Goal: Obtain resource: Download file/media

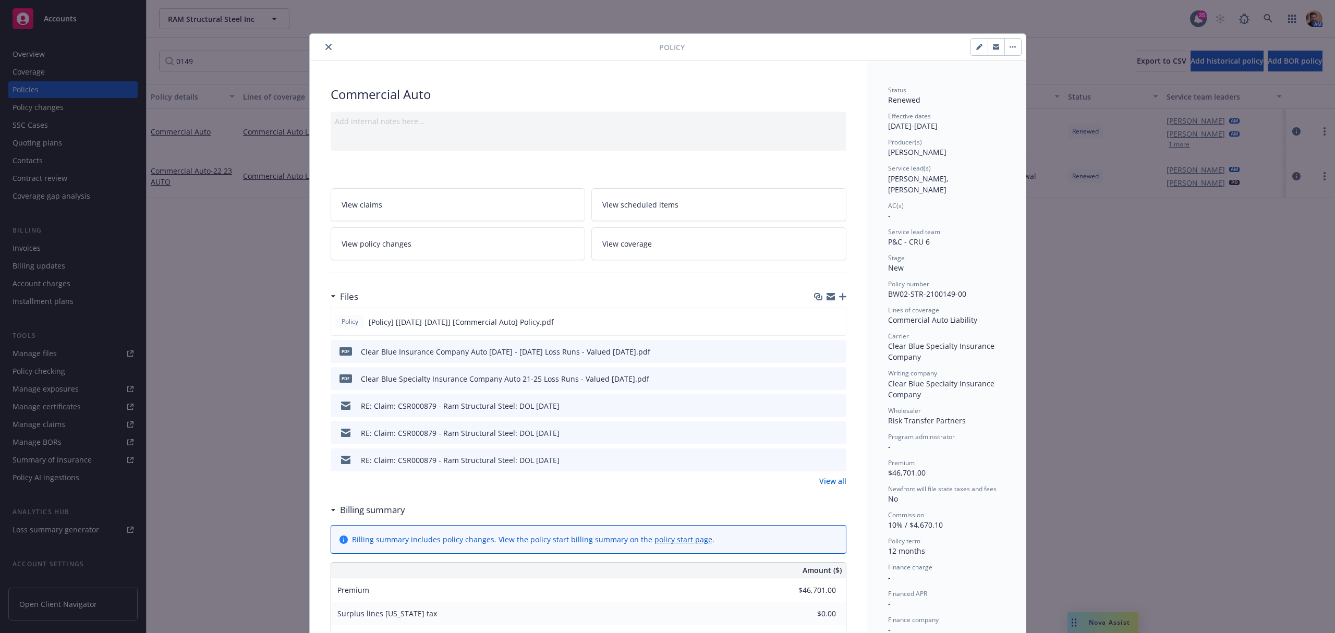
click at [326, 46] on icon "close" at bounding box center [328, 47] width 6 height 6
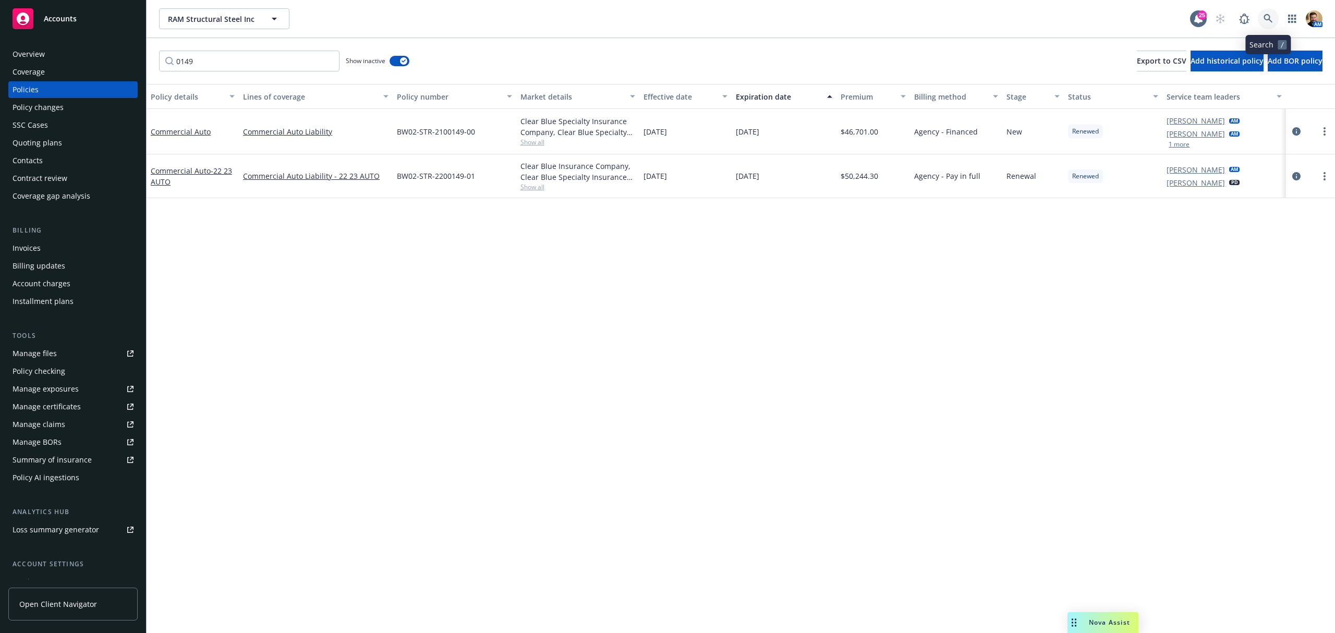
click at [1267, 26] on link at bounding box center [1268, 18] width 21 height 21
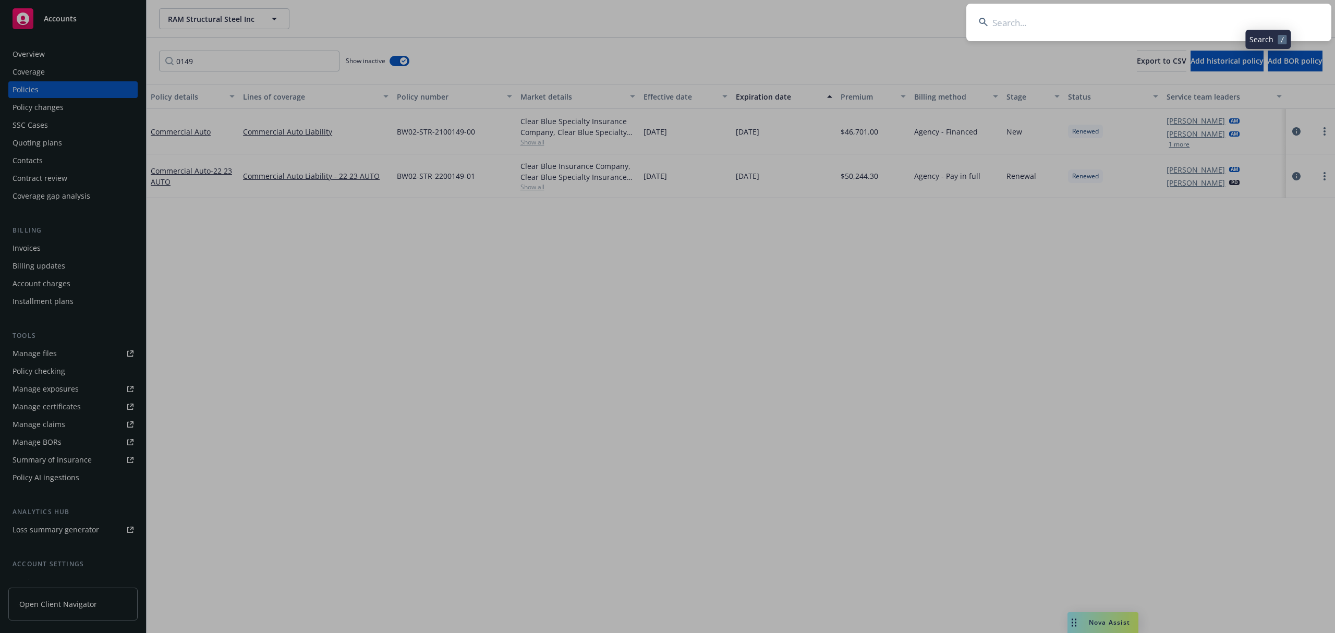
click at [1223, 30] on input at bounding box center [1149, 23] width 365 height 38
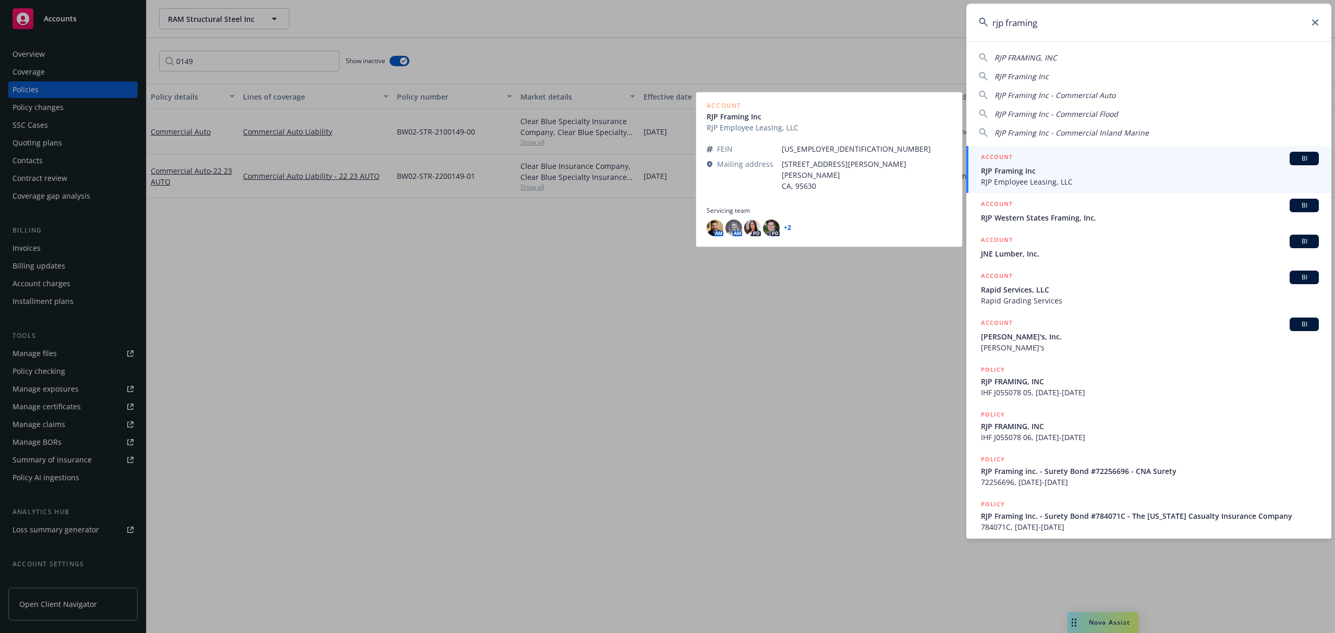
type input "rjp framing"
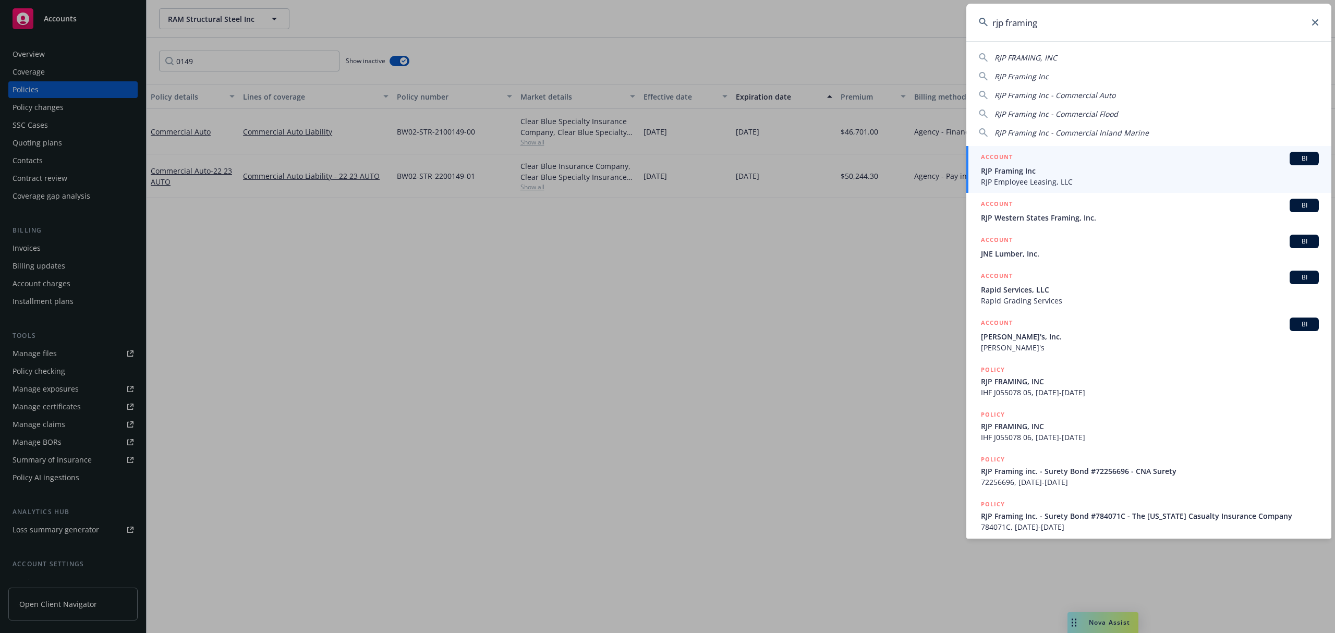
click at [1002, 175] on span "RJP Framing Inc" at bounding box center [1150, 170] width 338 height 11
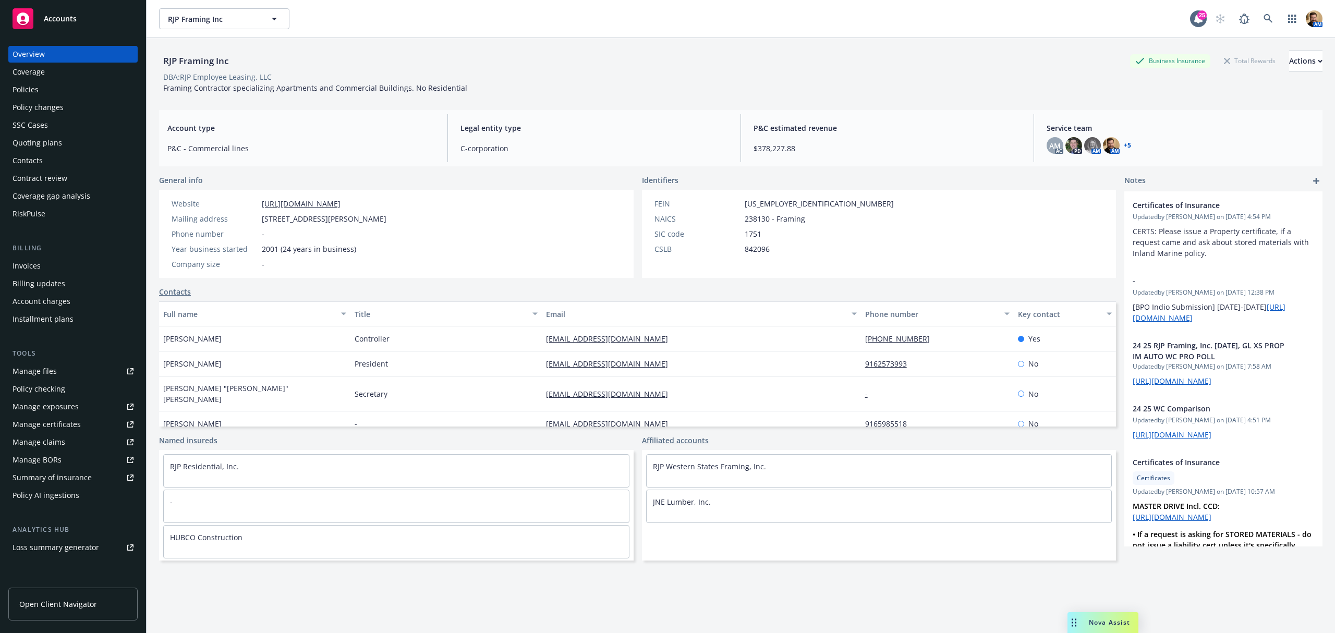
click at [58, 140] on div "Quoting plans" at bounding box center [38, 143] width 50 height 17
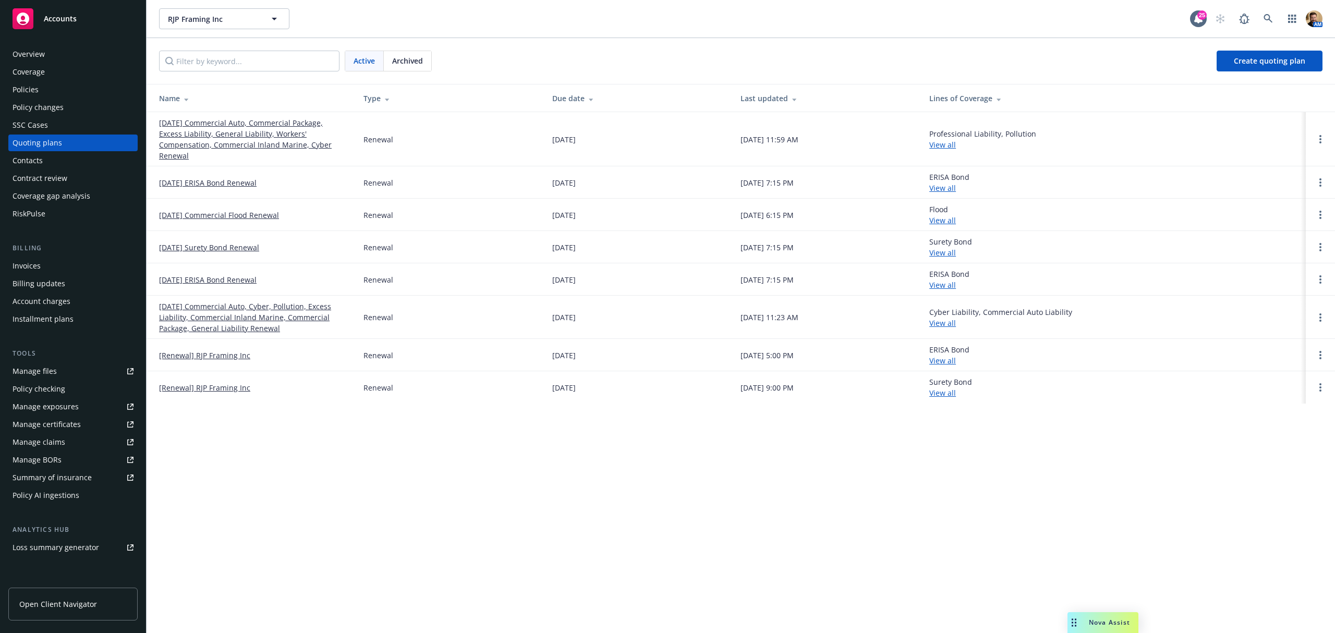
click at [403, 61] on span "Archived" at bounding box center [407, 60] width 31 height 11
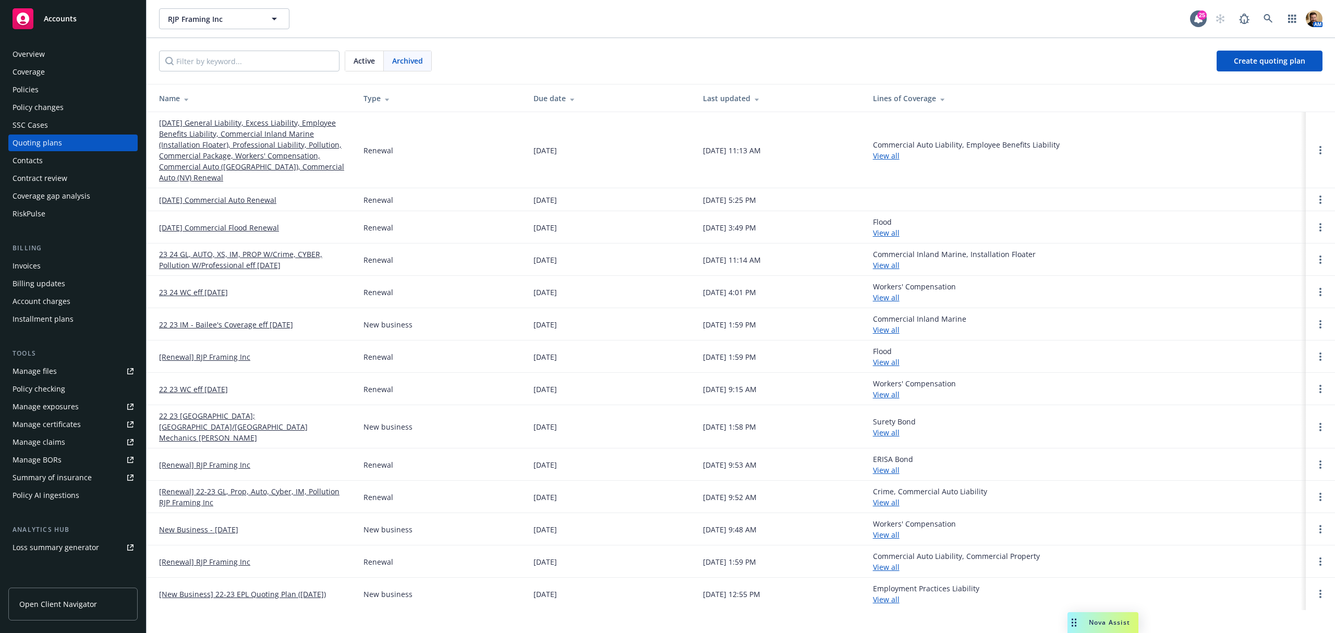
click at [194, 126] on link "[DATE] General Liability, Excess Liability, Employee Benefits Liability, Commer…" at bounding box center [253, 150] width 188 height 66
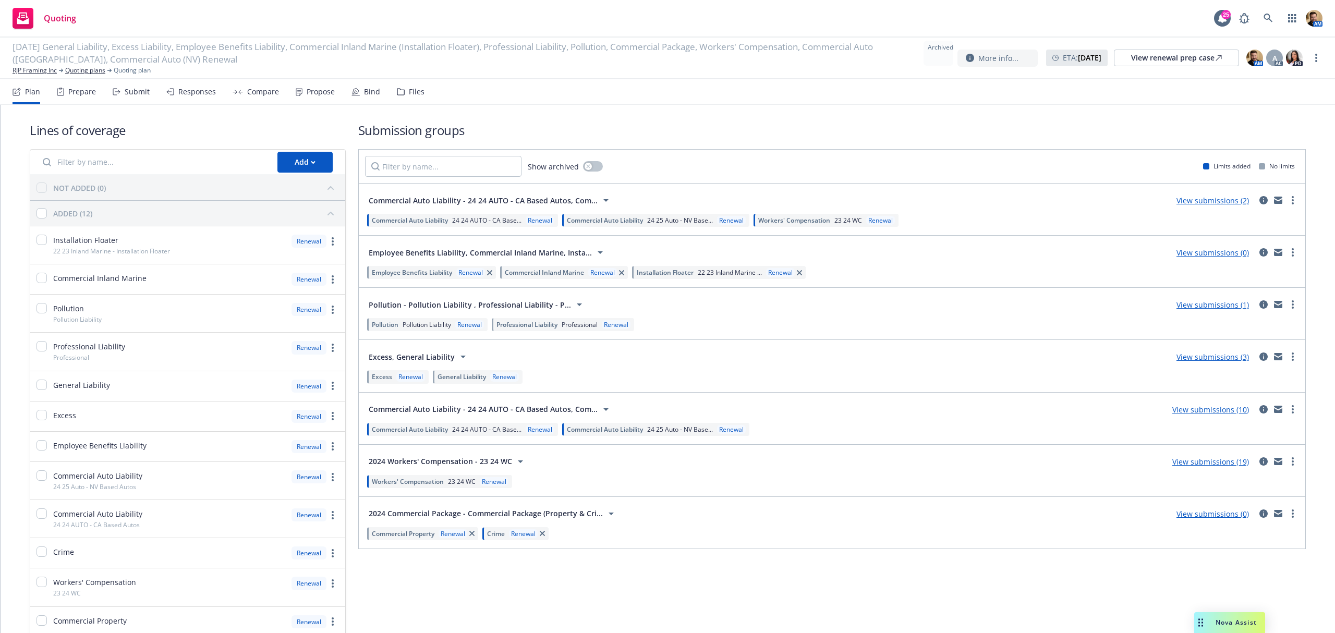
click at [182, 88] on div "Responses" at bounding box center [197, 92] width 38 height 8
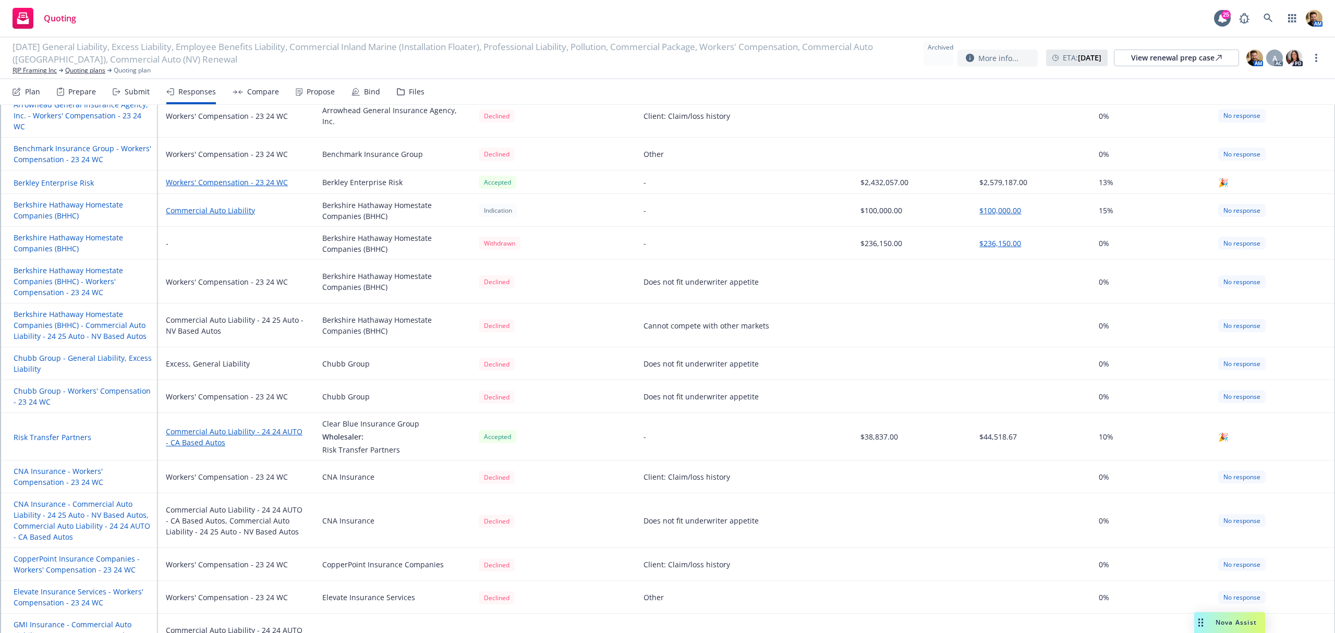
scroll to position [347, 0]
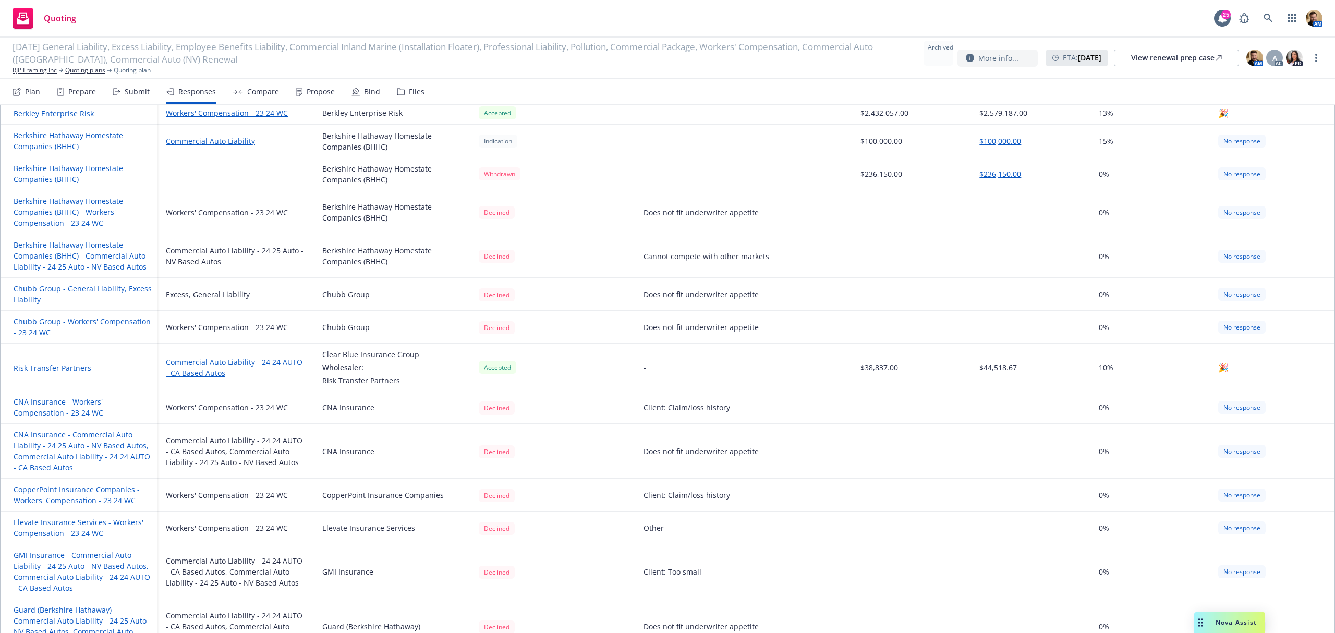
click at [86, 441] on button "CNA Insurance - Commercial Auto Liability - 24 25 Auto - NV Based Autos, Commer…" at bounding box center [83, 451] width 139 height 44
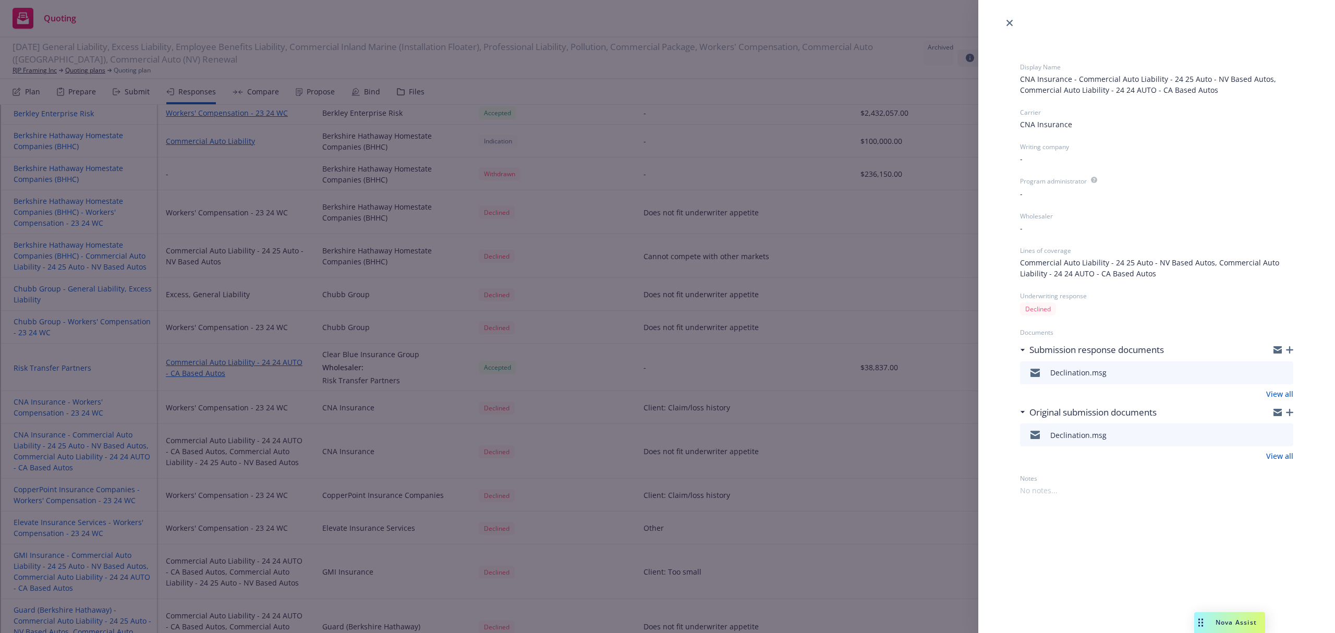
click at [1285, 371] on icon "preview file" at bounding box center [1283, 372] width 9 height 7
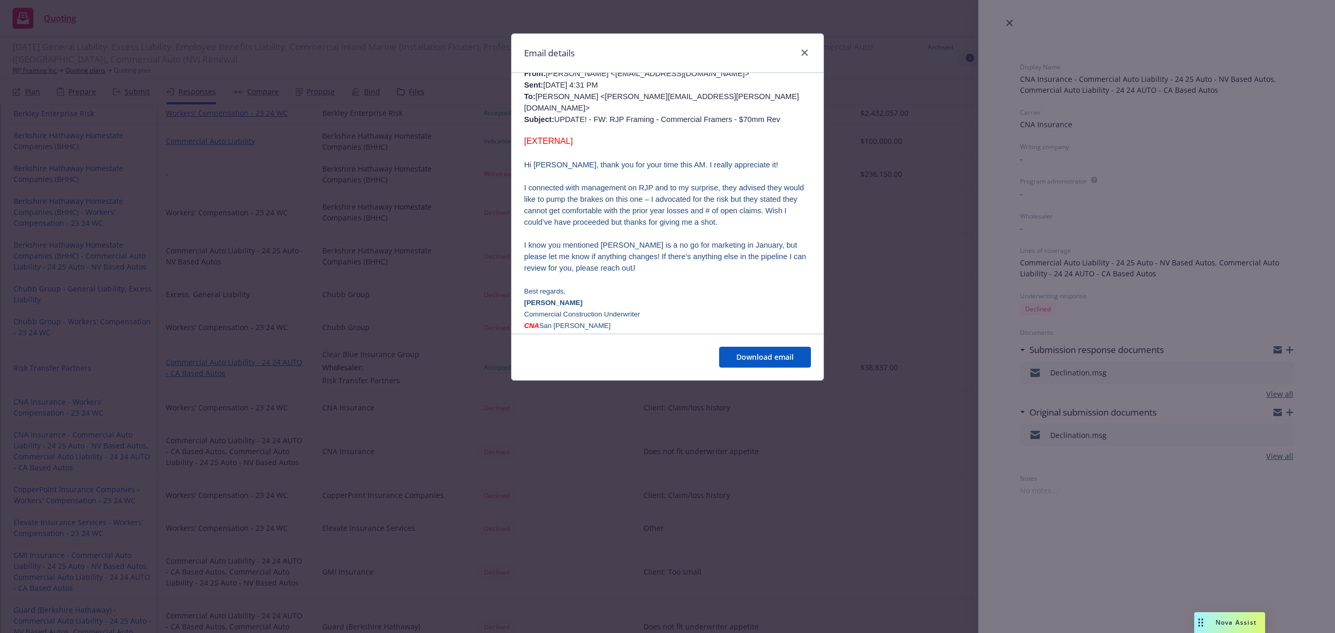
scroll to position [487, 0]
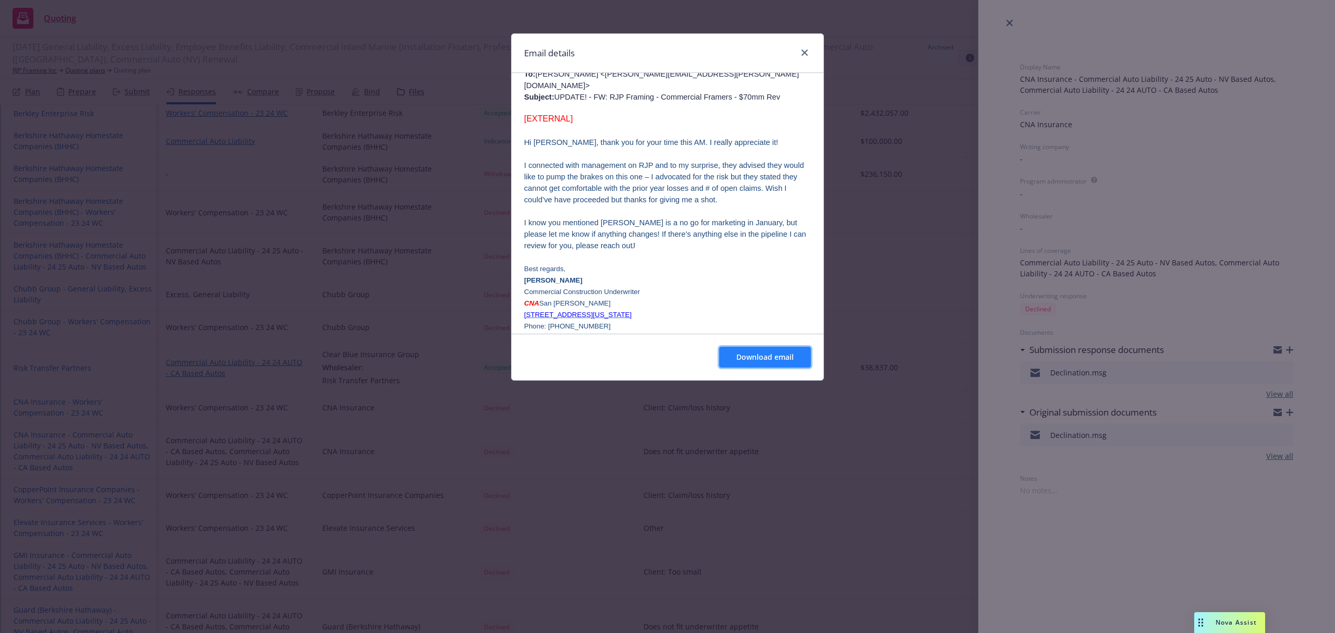
click at [763, 361] on span "Download email" at bounding box center [765, 357] width 57 height 10
click at [1248, 429] on div "Email details RE: UPDATE! - FW: RJP Framing - Commercial Framers - $70mm Rev We…" at bounding box center [667, 316] width 1335 height 633
click at [803, 53] on icon "close" at bounding box center [805, 53] width 6 height 6
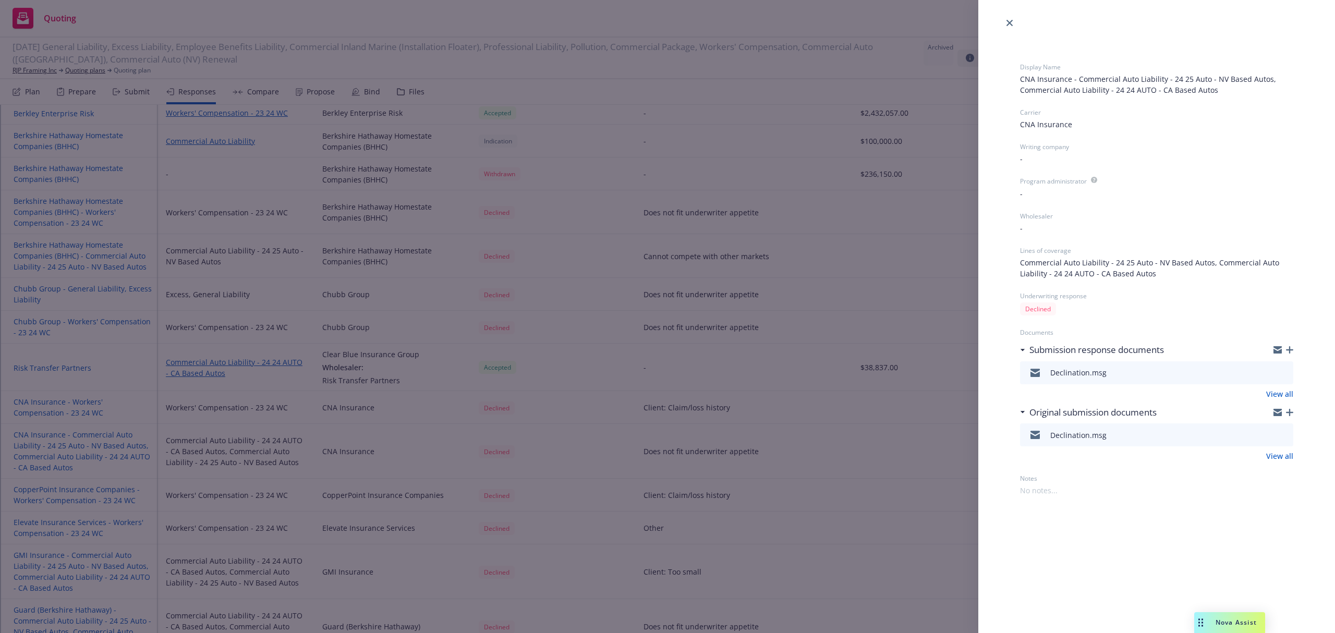
click at [1286, 433] on icon "preview file" at bounding box center [1283, 434] width 9 height 7
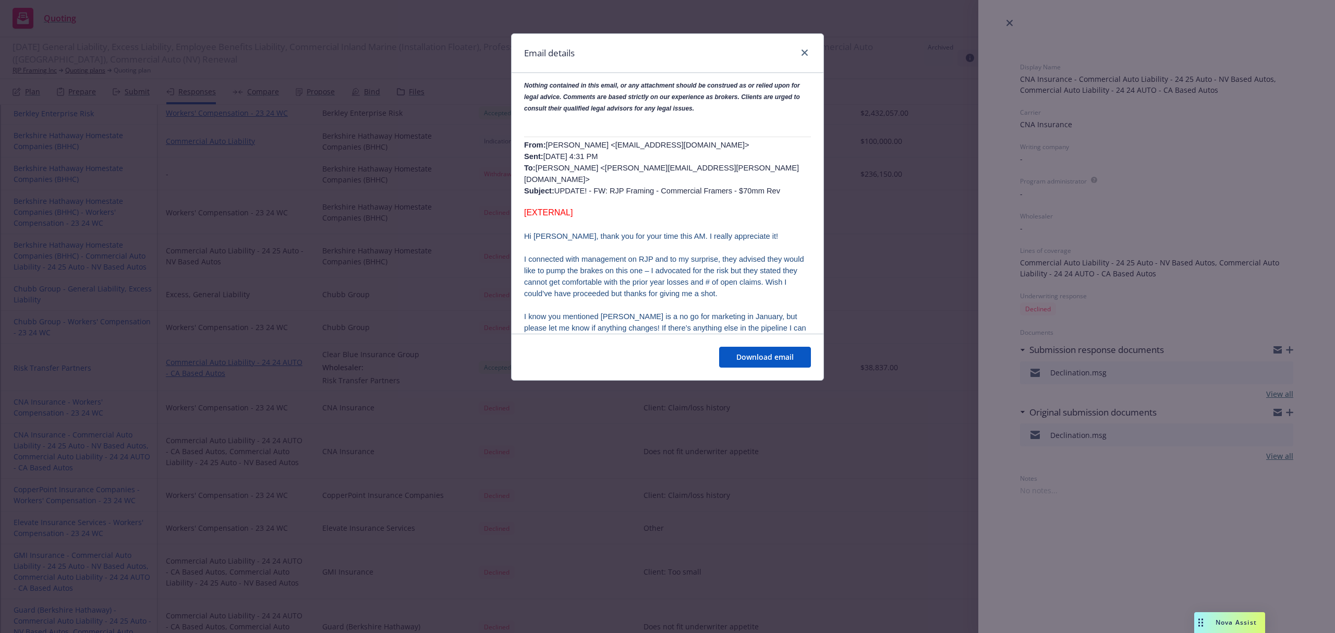
scroll to position [417, 0]
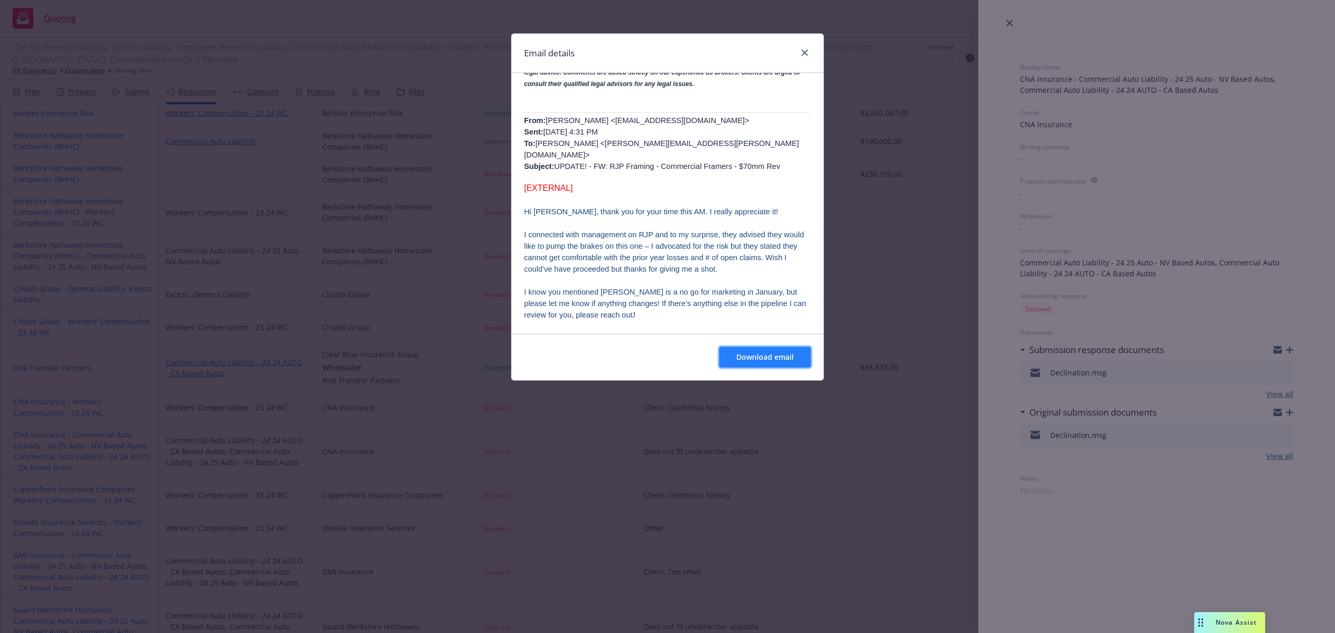
click at [749, 359] on span "Download email" at bounding box center [765, 357] width 57 height 10
